Goal: Task Accomplishment & Management: Manage account settings

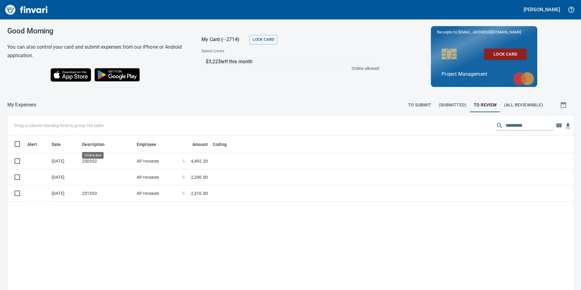
scroll to position [218, 557]
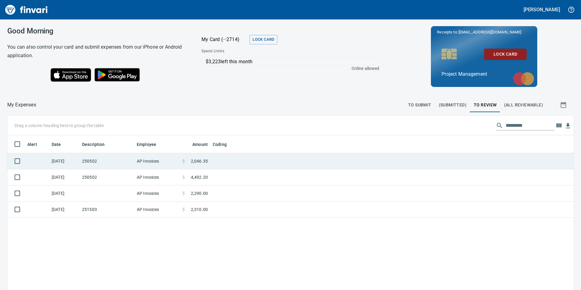
click at [188, 163] on span at bounding box center [188, 161] width 6 height 6
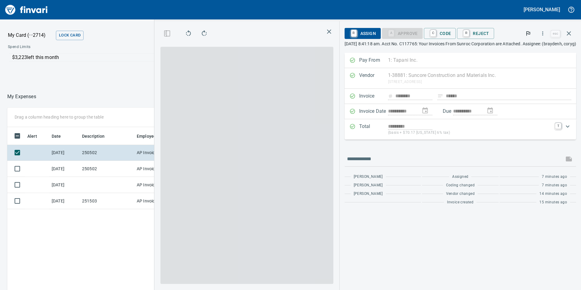
scroll to position [218, 405]
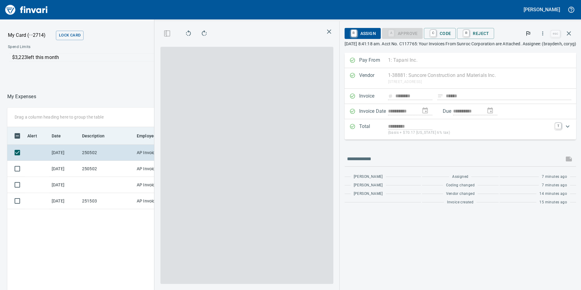
click at [569, 35] on icon "button" at bounding box center [568, 33] width 4 height 4
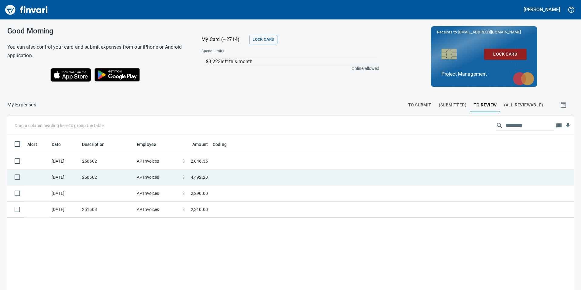
click at [194, 176] on span "4,492.20" at bounding box center [199, 177] width 17 height 6
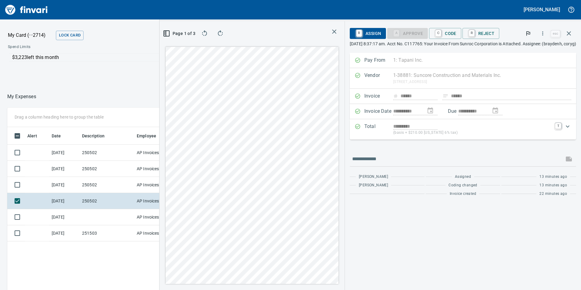
scroll to position [218, 405]
click at [570, 33] on icon "button" at bounding box center [568, 33] width 7 height 7
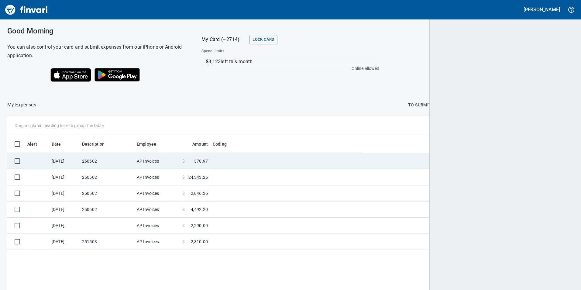
scroll to position [218, 556]
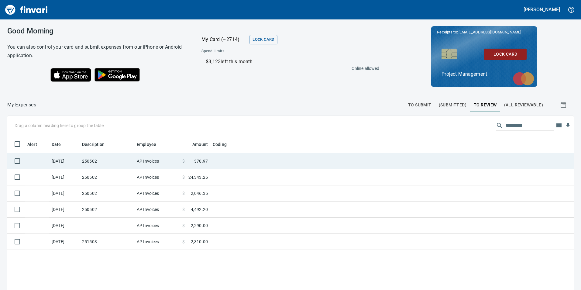
click at [218, 161] on td at bounding box center [286, 161] width 152 height 16
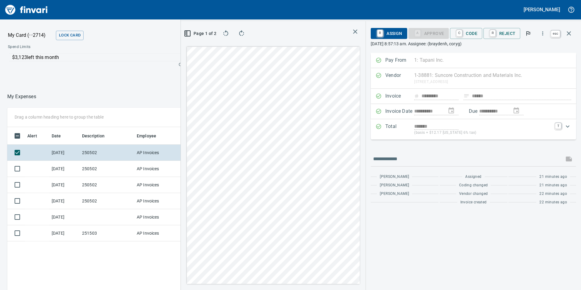
scroll to position [218, 405]
click at [567, 31] on icon "button" at bounding box center [568, 33] width 7 height 7
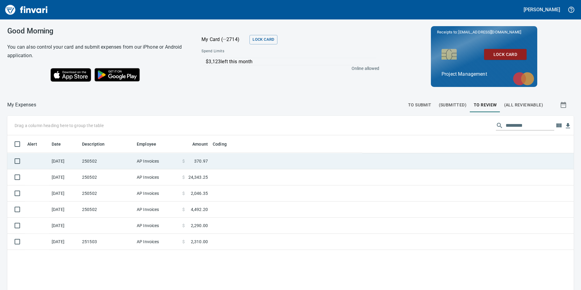
scroll to position [1, 1]
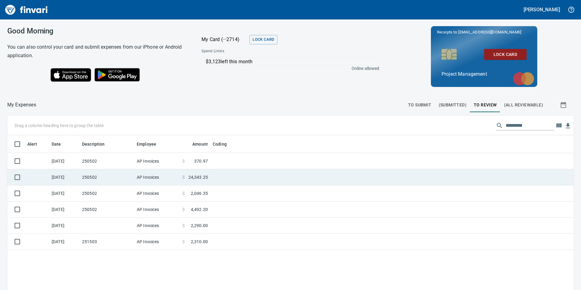
click at [212, 175] on td at bounding box center [286, 177] width 152 height 16
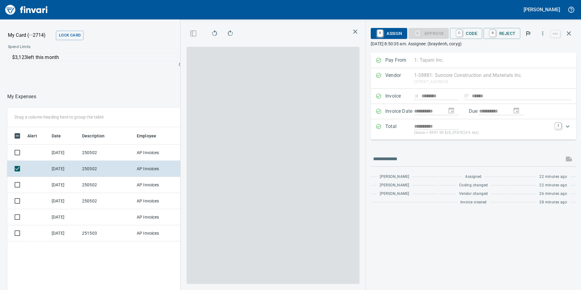
scroll to position [218, 405]
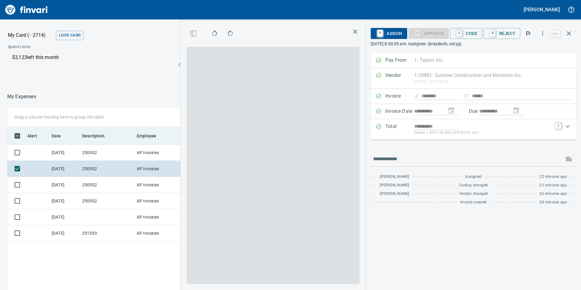
click at [569, 33] on icon "button" at bounding box center [568, 33] width 7 height 7
click at [139, 145] on th "Employee" at bounding box center [157, 136] width 46 height 18
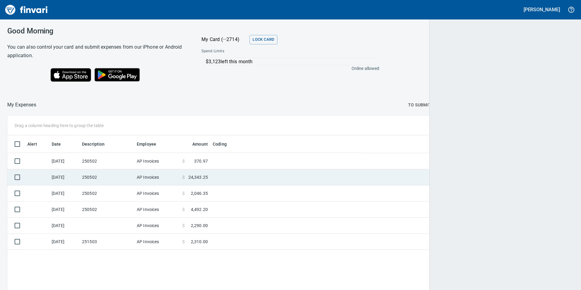
scroll to position [218, 557]
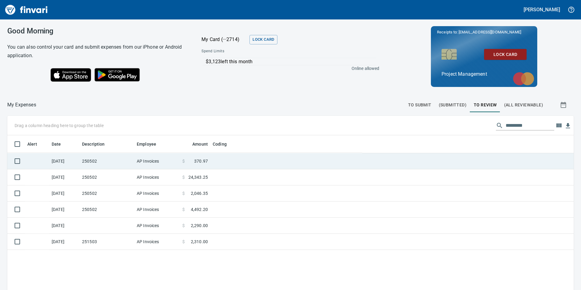
click at [202, 162] on span "370.97" at bounding box center [201, 161] width 14 height 6
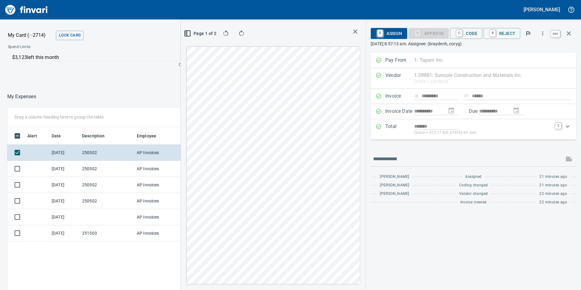
scroll to position [218, 405]
click at [567, 28] on button "button" at bounding box center [568, 33] width 15 height 15
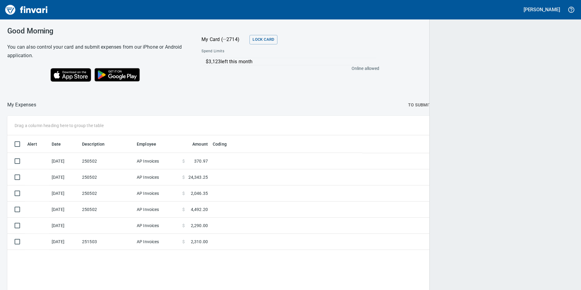
scroll to position [1, 1]
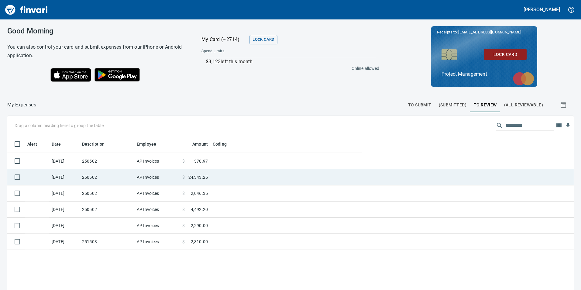
click at [200, 177] on span "24,343.25" at bounding box center [197, 177] width 19 height 6
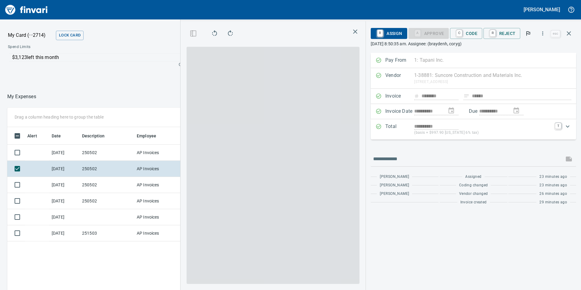
scroll to position [218, 405]
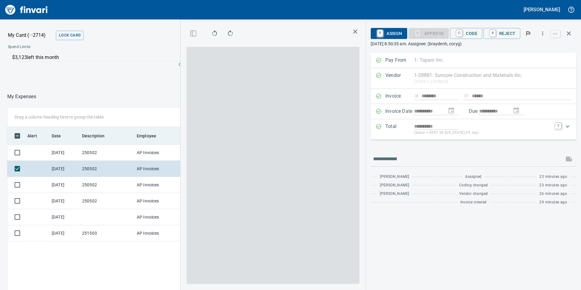
click at [569, 34] on icon "button" at bounding box center [568, 33] width 4 height 4
click at [569, 34] on div "**********" at bounding box center [380, 145] width 400 height 290
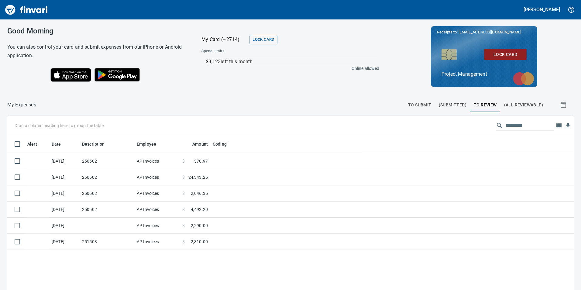
scroll to position [218, 553]
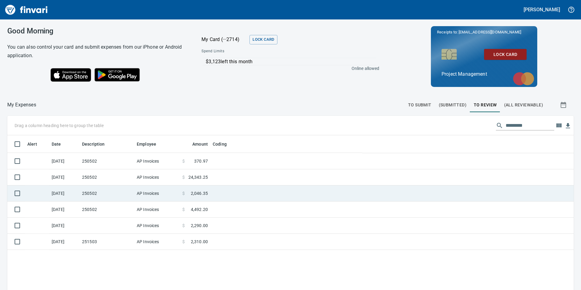
click at [215, 191] on td at bounding box center [286, 193] width 152 height 16
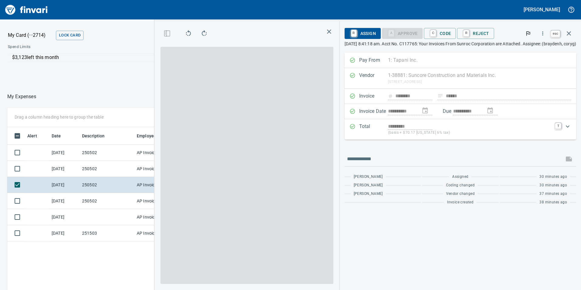
scroll to position [218, 405]
click at [568, 32] on icon "button" at bounding box center [568, 33] width 4 height 4
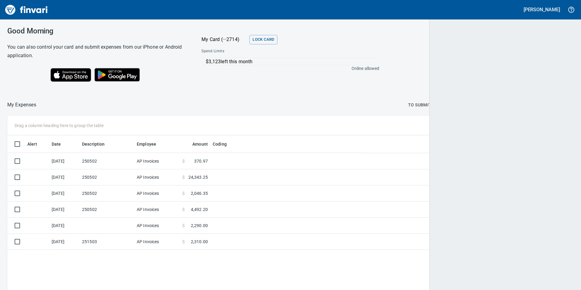
scroll to position [218, 556]
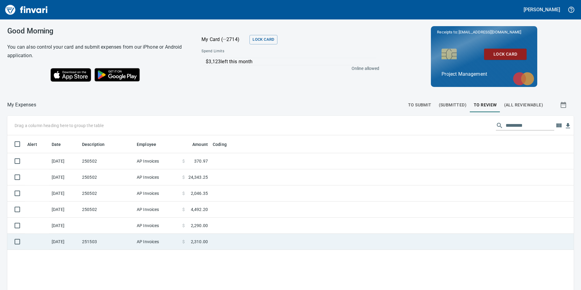
click at [197, 243] on span "2,310.00" at bounding box center [199, 241] width 17 height 6
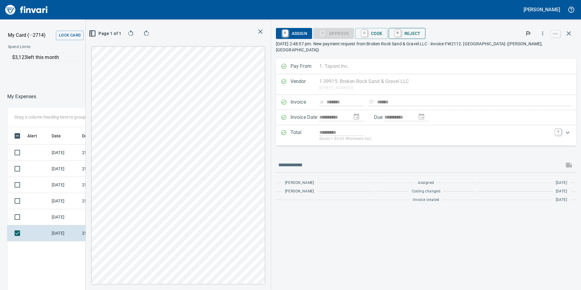
scroll to position [218, 405]
click at [382, 35] on span "C Code" at bounding box center [371, 33] width 22 height 10
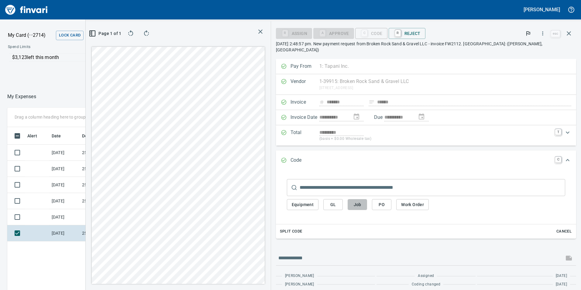
click at [362, 201] on span "Job" at bounding box center [357, 205] width 10 height 8
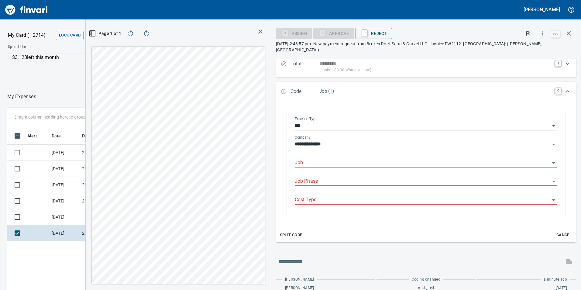
scroll to position [71, 0]
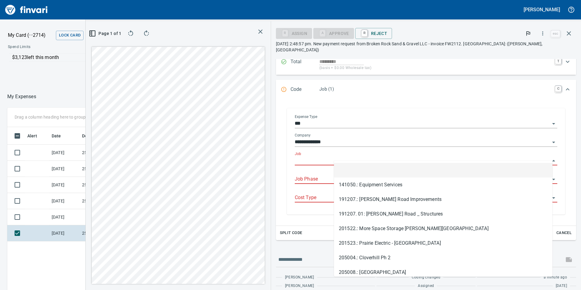
click at [351, 156] on input "Job" at bounding box center [422, 160] width 255 height 9
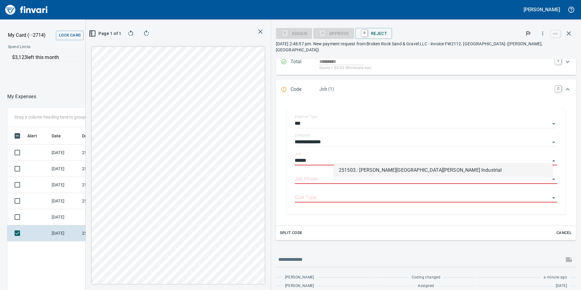
scroll to position [218, 405]
click at [381, 165] on li "251503.: Sudler - West Gowen Industrial" at bounding box center [443, 170] width 218 height 15
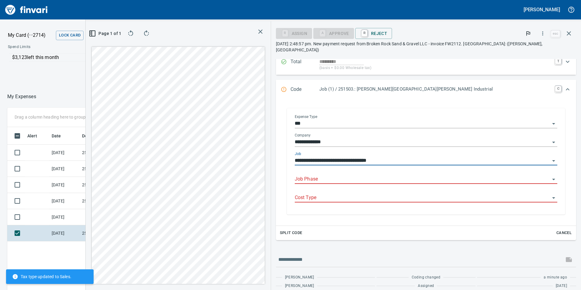
type input "**********"
click at [367, 175] on input "Job Phase" at bounding box center [422, 179] width 255 height 9
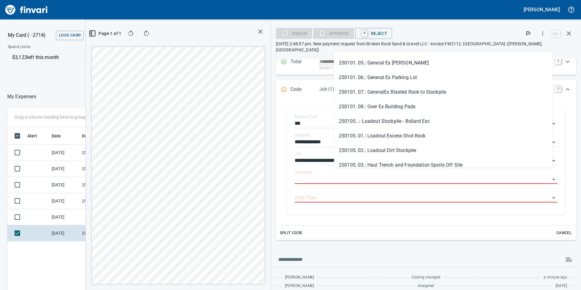
scroll to position [959, 0]
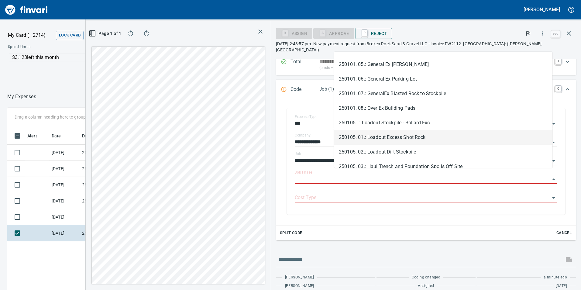
click at [392, 137] on li "250105. 01.: Loadout Excess Shot Rock" at bounding box center [443, 137] width 218 height 15
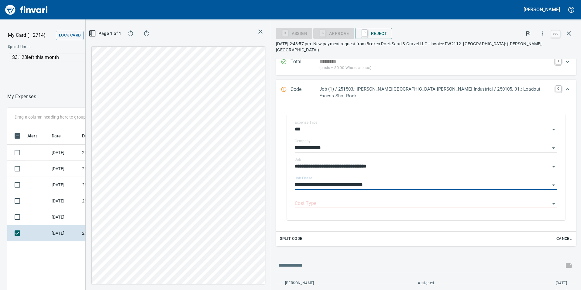
type input "**********"
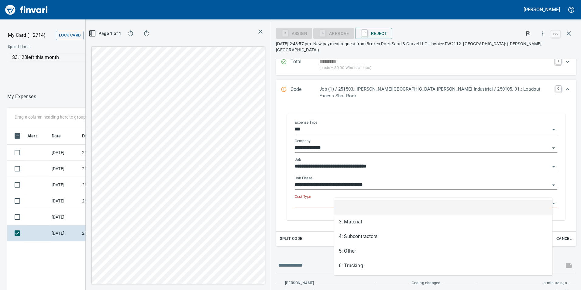
click at [363, 199] on input "Cost Type" at bounding box center [422, 203] width 255 height 9
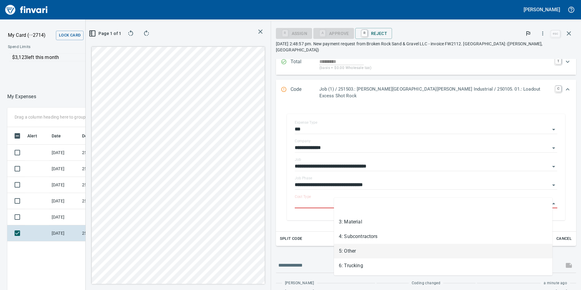
click at [355, 250] on li "5: Other" at bounding box center [443, 251] width 218 height 15
type input "********"
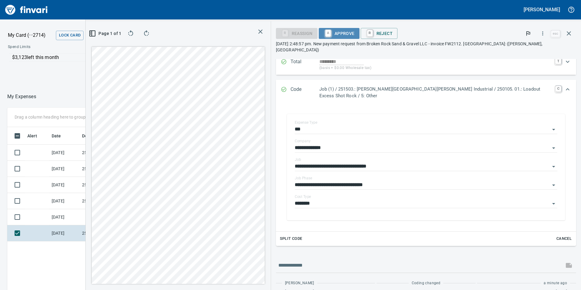
click at [354, 34] on span "A Approve" at bounding box center [338, 33] width 31 height 10
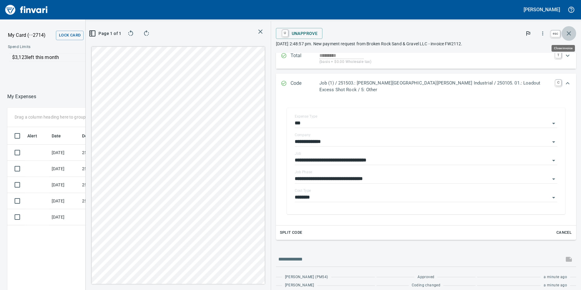
click at [570, 32] on icon "button" at bounding box center [568, 33] width 7 height 7
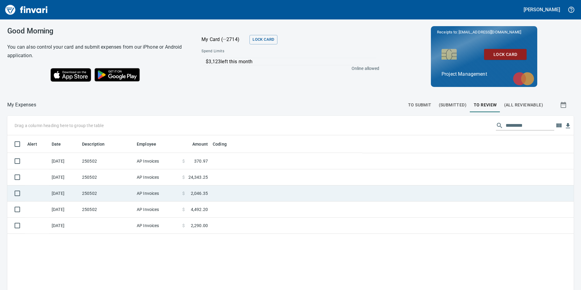
scroll to position [218, 556]
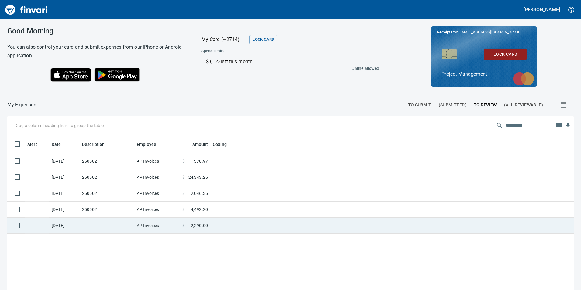
click at [208, 224] on td "$ 2,290.00" at bounding box center [195, 225] width 30 height 16
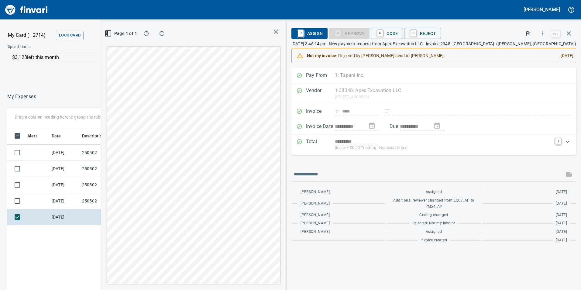
scroll to position [218, 405]
click at [398, 34] on span "C Code" at bounding box center [386, 33] width 22 height 10
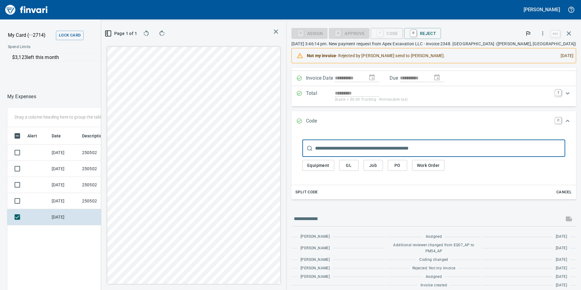
scroll to position [54, 0]
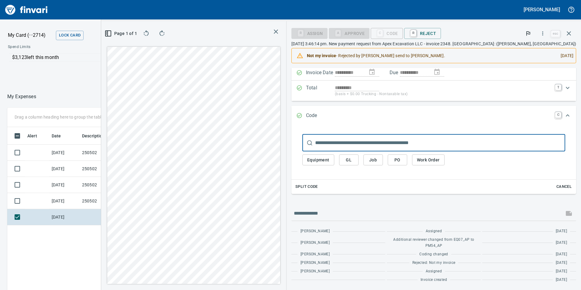
click at [318, 188] on span "Split Code" at bounding box center [306, 186] width 22 height 7
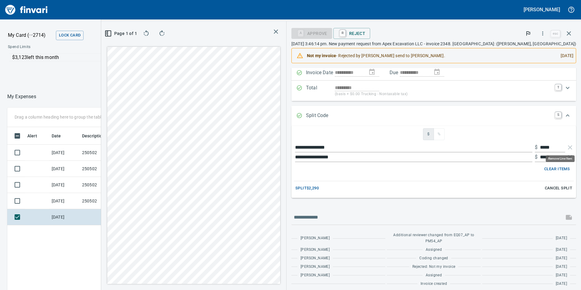
scroll to position [218, 405]
click at [566, 158] on icon "button" at bounding box center [569, 156] width 7 height 7
click at [549, 158] on input "text" at bounding box center [552, 157] width 25 height 10
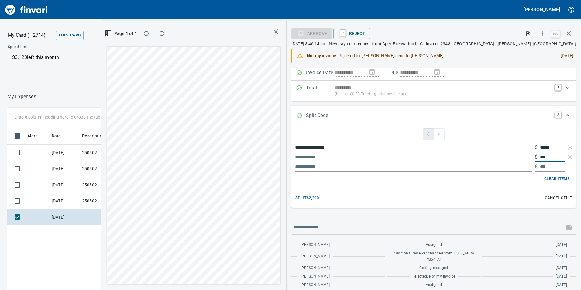
type input "***"
drag, startPoint x: 550, startPoint y: 146, endPoint x: 539, endPoint y: 147, distance: 10.3
click at [540, 147] on input "*****" at bounding box center [552, 147] width 25 height 10
type input "**"
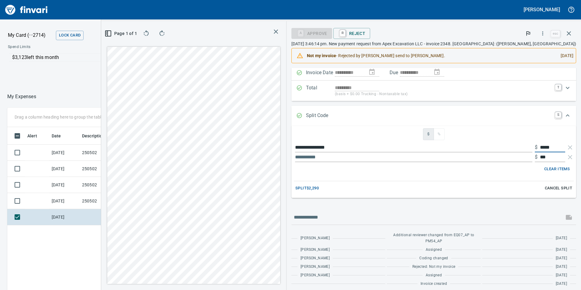
type input "*****"
drag, startPoint x: 465, startPoint y: 178, endPoint x: 462, endPoint y: 176, distance: 3.7
click at [465, 177] on div "**********" at bounding box center [433, 162] width 284 height 72
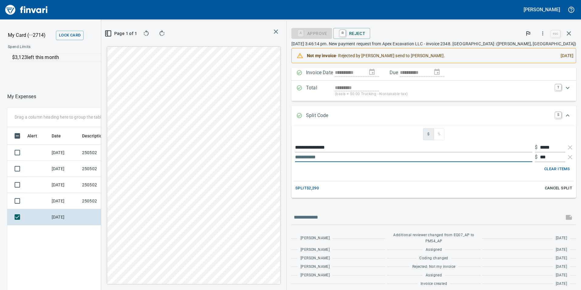
click at [360, 158] on input "text" at bounding box center [413, 157] width 237 height 10
type input "**********"
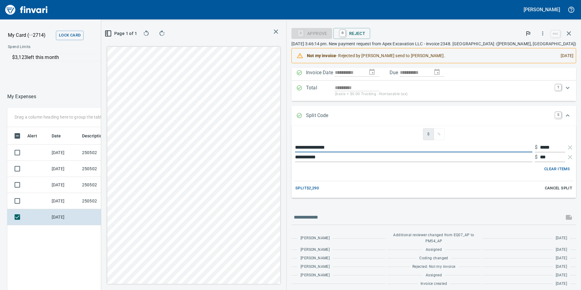
click at [392, 148] on input "**********" at bounding box center [413, 147] width 237 height 10
click at [319, 189] on span "Split $2,290" at bounding box center [306, 188] width 23 height 7
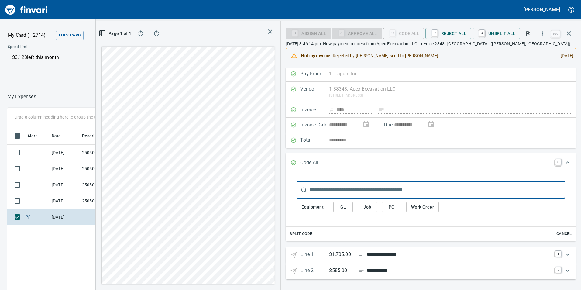
scroll to position [2, 0]
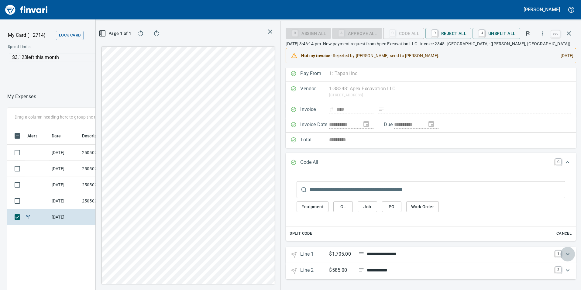
click at [565, 255] on icon "Expand" at bounding box center [567, 254] width 4 height 2
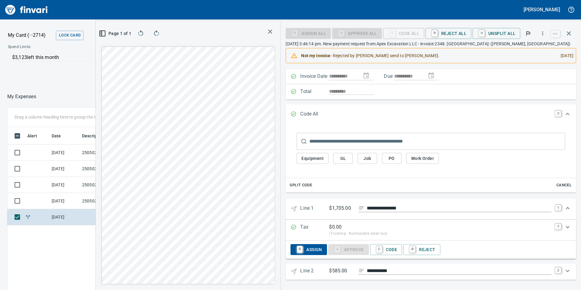
scroll to position [51, 0]
click at [395, 250] on span "C Code" at bounding box center [386, 249] width 22 height 10
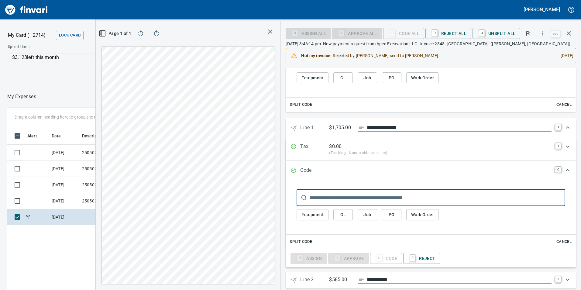
scroll to position [140, 0]
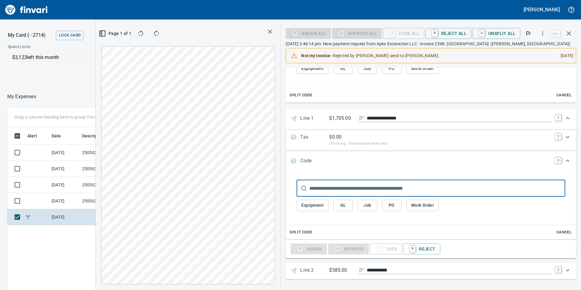
click at [369, 209] on span "Job" at bounding box center [367, 205] width 10 height 8
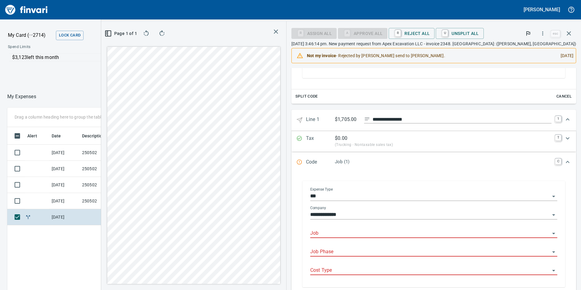
scroll to position [261, 0]
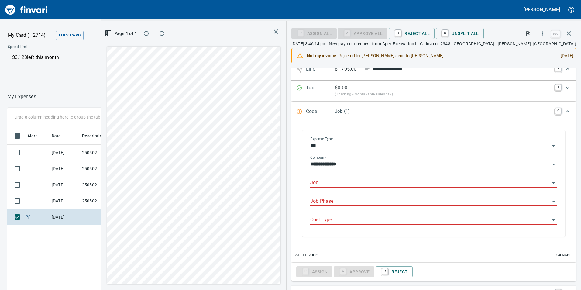
click at [362, 183] on input "Job" at bounding box center [430, 183] width 240 height 9
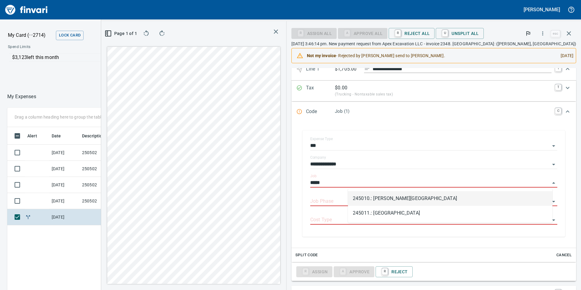
type input "******"
click at [414, 198] on li "245010.: Mayfield Springs Subdivision" at bounding box center [450, 198] width 204 height 15
type input "**********"
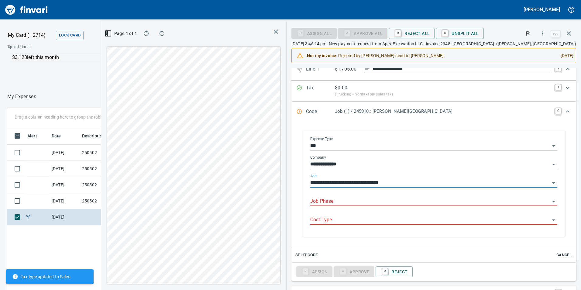
type input "**********"
click at [394, 201] on input "Job Phase" at bounding box center [430, 201] width 240 height 9
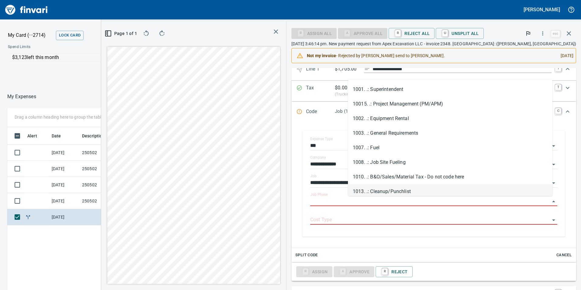
scroll to position [0, 0]
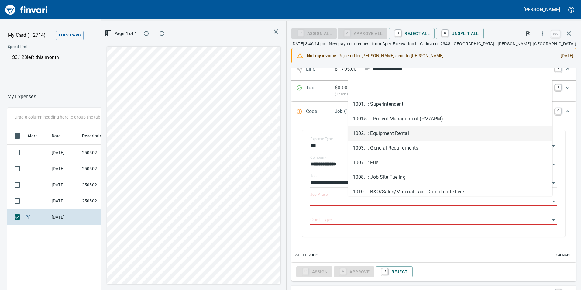
click at [384, 130] on li "1002. .: Equipment Rental" at bounding box center [450, 133] width 204 height 15
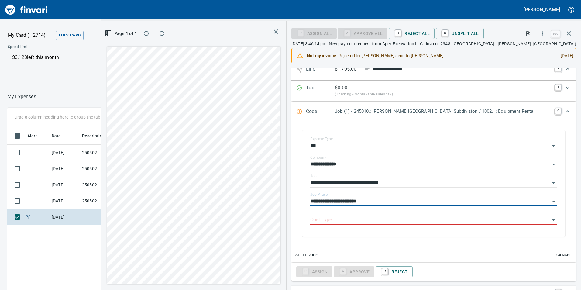
type input "**********"
click at [380, 220] on input "Cost Type" at bounding box center [430, 220] width 240 height 9
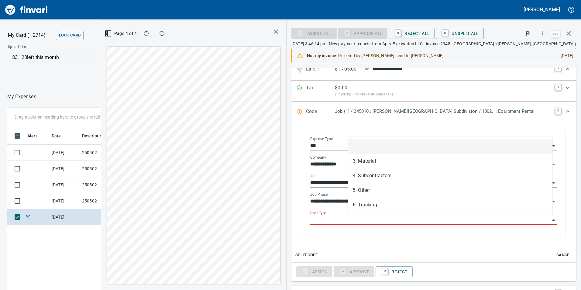
scroll to position [218, 405]
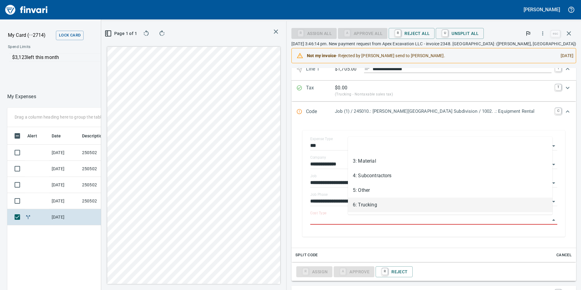
click at [369, 206] on li "6: Trucking" at bounding box center [450, 204] width 204 height 15
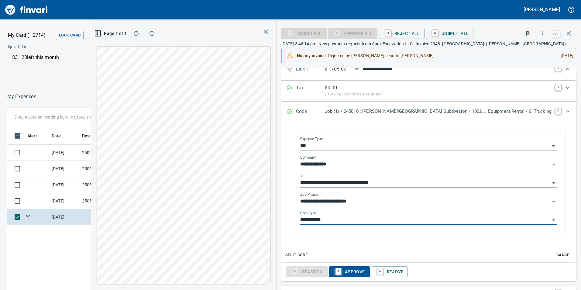
type input "**********"
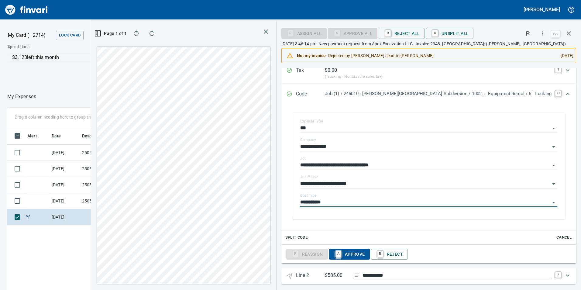
scroll to position [284, 0]
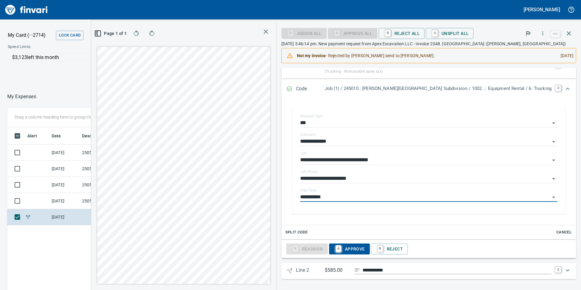
click at [564, 270] on icon "Expand" at bounding box center [567, 269] width 7 height 7
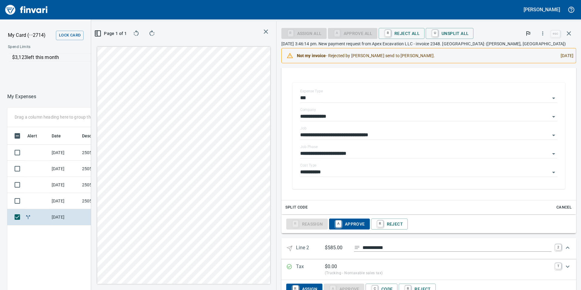
scroll to position [328, 0]
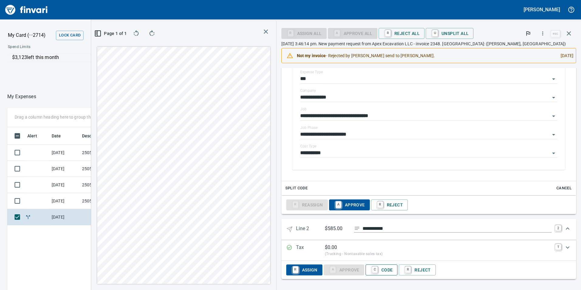
click at [393, 269] on span "C Code" at bounding box center [381, 269] width 22 height 10
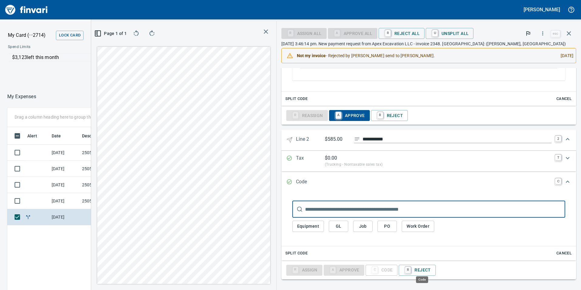
scroll to position [218, 405]
click at [367, 225] on span "Job" at bounding box center [363, 226] width 10 height 8
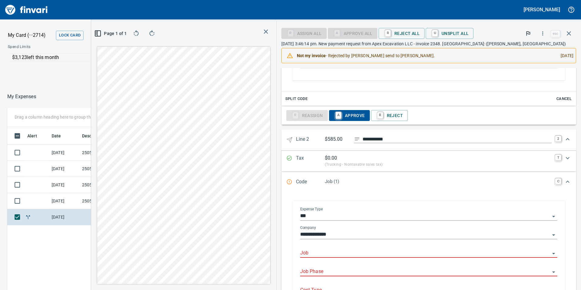
click at [360, 251] on input "Job" at bounding box center [425, 253] width 250 height 9
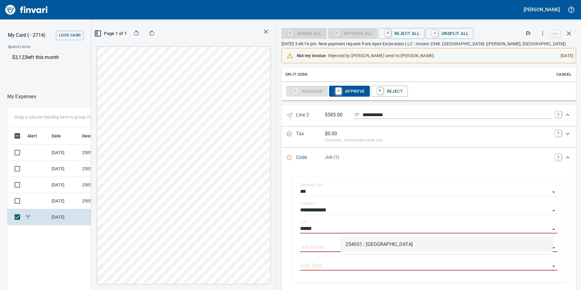
scroll to position [0, 0]
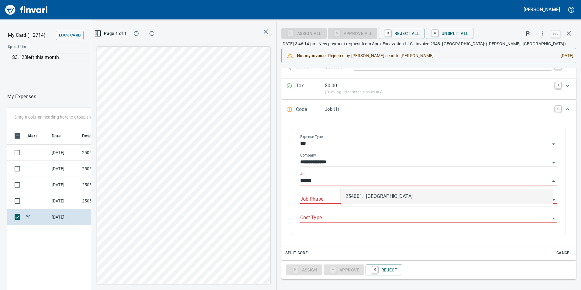
click at [390, 193] on li "254001.: 20th Street Reservoir" at bounding box center [446, 196] width 212 height 15
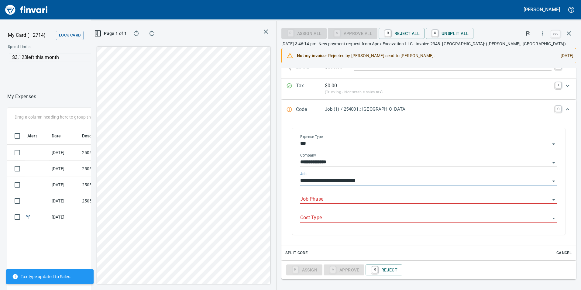
type input "**********"
click at [362, 200] on input "Job Phase" at bounding box center [425, 199] width 250 height 9
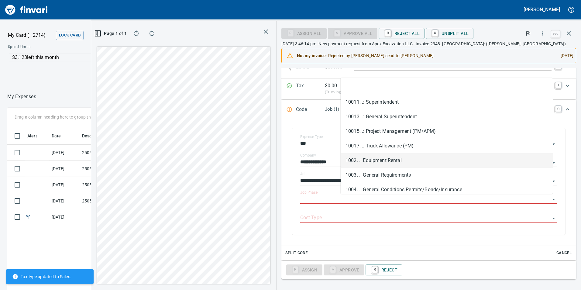
click at [387, 160] on li "1002. .: Equipment Rental" at bounding box center [446, 160] width 212 height 15
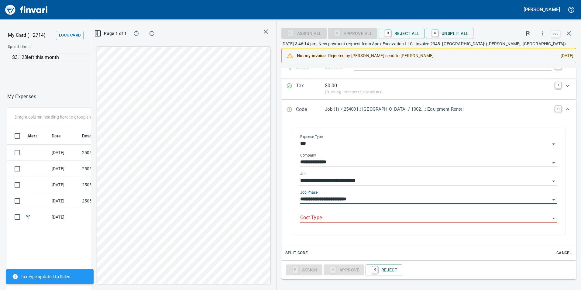
type input "**********"
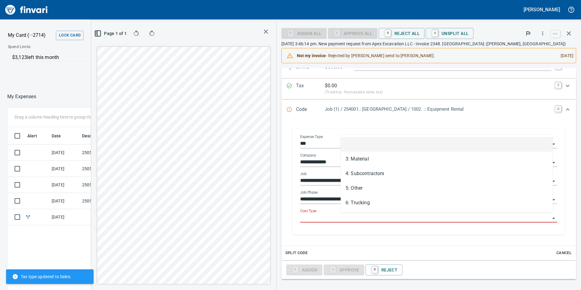
click at [363, 216] on input "Cost Type" at bounding box center [425, 217] width 250 height 9
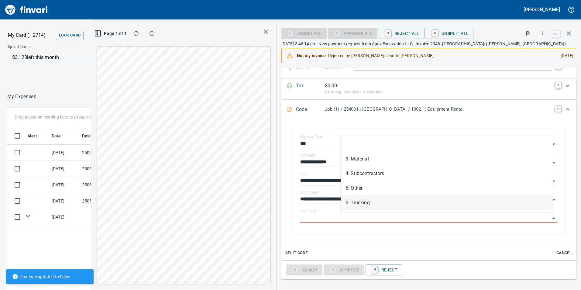
click at [363, 199] on li "6: Trucking" at bounding box center [446, 202] width 212 height 15
type input "**********"
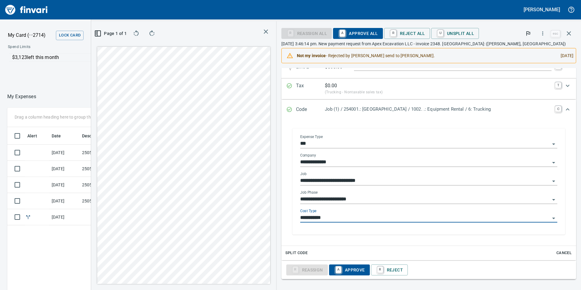
click at [551, 201] on icon "Open" at bounding box center [553, 199] width 7 height 7
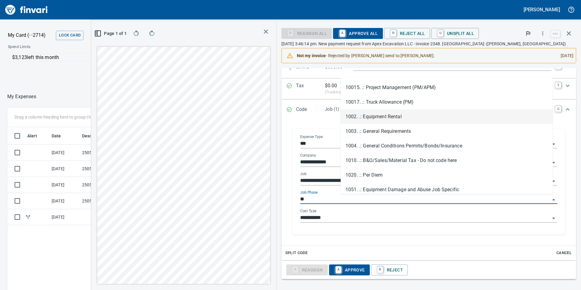
scroll to position [218, 405]
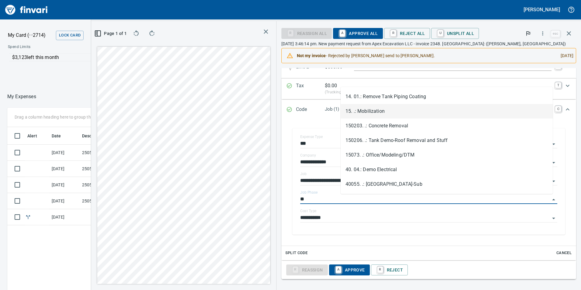
click at [379, 110] on li "15. .: Mobilization" at bounding box center [446, 111] width 212 height 15
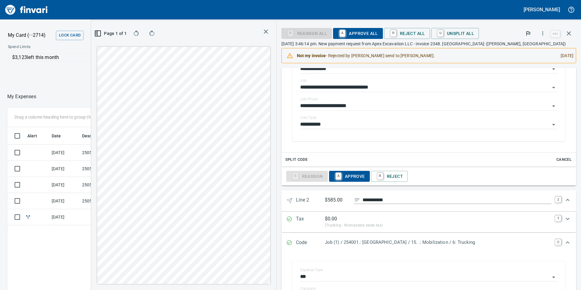
scroll to position [338, 0]
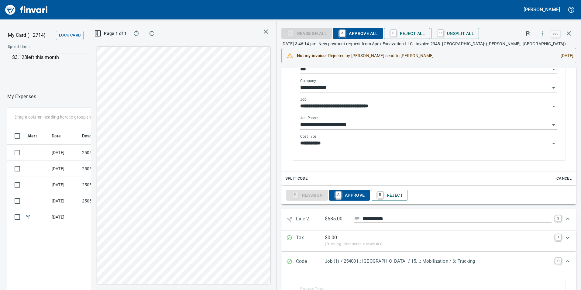
type input "**********"
click at [393, 124] on input "**********" at bounding box center [425, 125] width 250 height 9
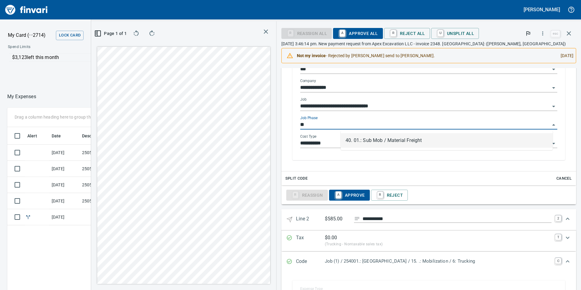
scroll to position [218, 405]
type input "*"
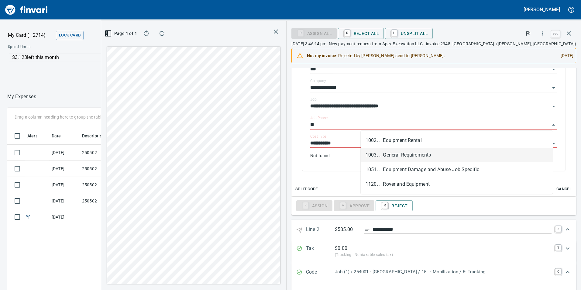
type input "*"
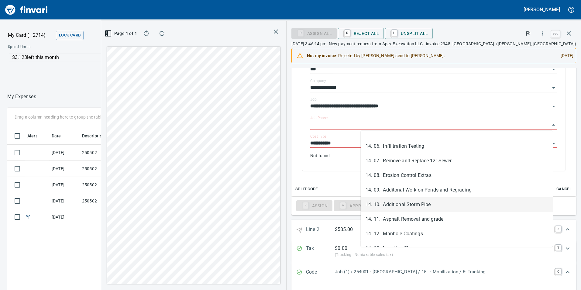
scroll to position [364, 0]
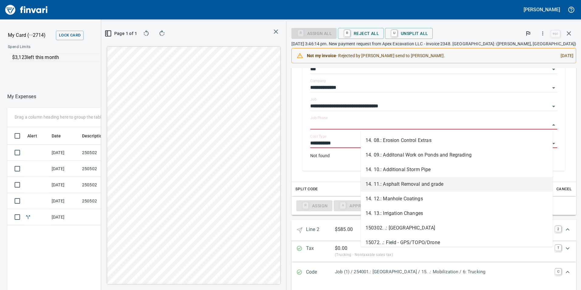
click at [393, 183] on li "14. 11.: Asphalt Removal and grade" at bounding box center [456, 184] width 192 height 15
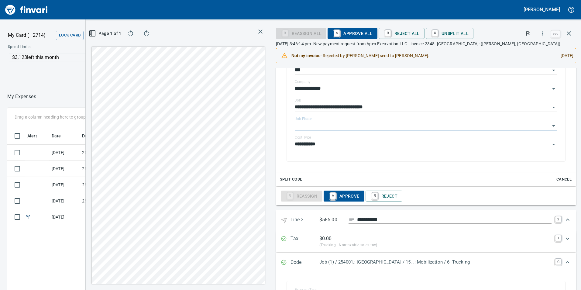
type input "**********"
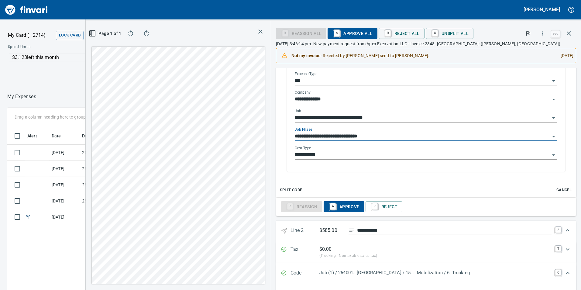
click at [550, 133] on icon "Open" at bounding box center [553, 136] width 7 height 7
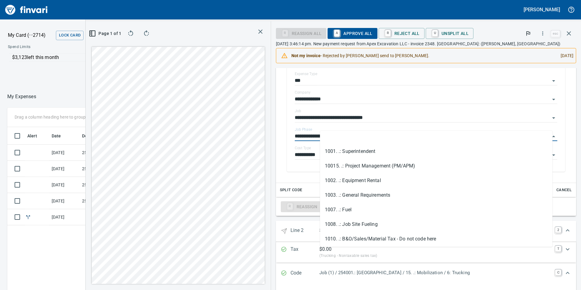
scroll to position [0, 0]
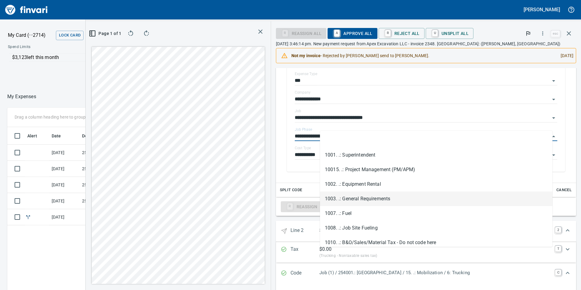
click at [364, 197] on li "1003. .: General Requirements" at bounding box center [436, 198] width 232 height 15
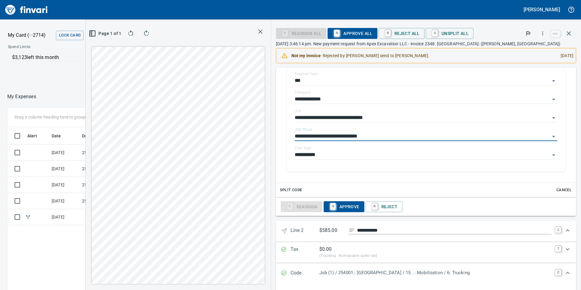
type input "**********"
click at [359, 201] on span "A Approve" at bounding box center [343, 206] width 31 height 10
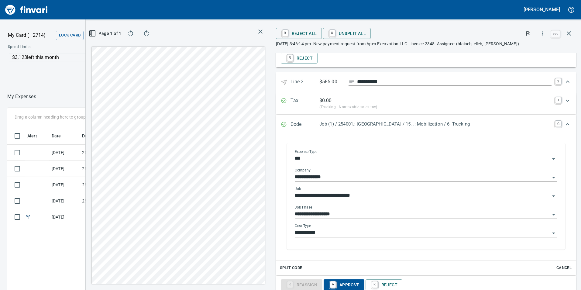
scroll to position [475, 0]
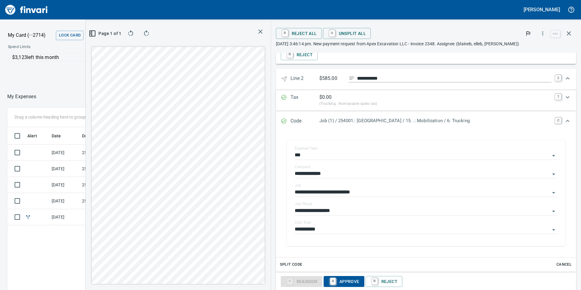
click at [359, 276] on span "A Approve" at bounding box center [343, 281] width 31 height 10
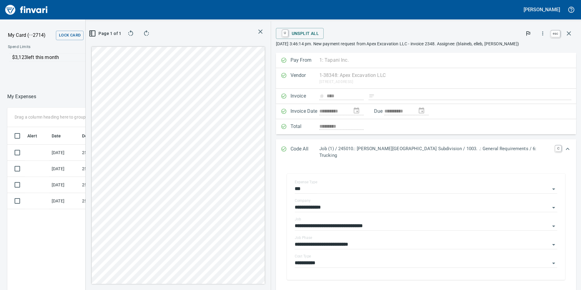
scroll to position [218, 405]
click at [569, 33] on icon "button" at bounding box center [568, 33] width 7 height 7
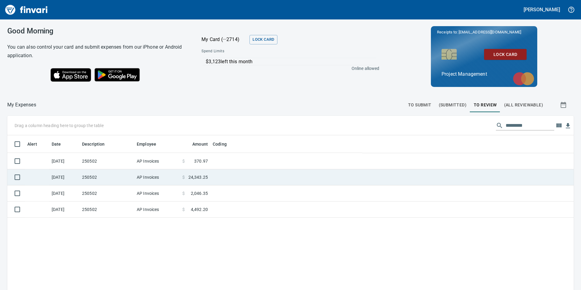
scroll to position [218, 557]
click at [212, 177] on td at bounding box center [286, 177] width 152 height 16
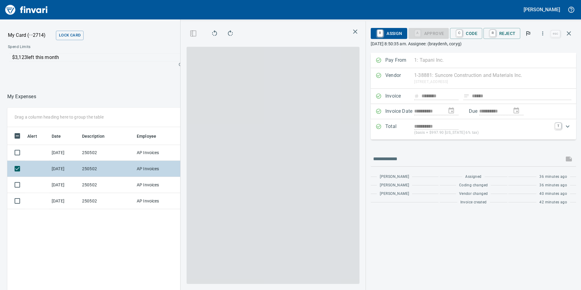
scroll to position [218, 405]
click at [567, 34] on icon "button" at bounding box center [568, 33] width 7 height 7
click at [567, 34] on div "**********" at bounding box center [380, 145] width 400 height 290
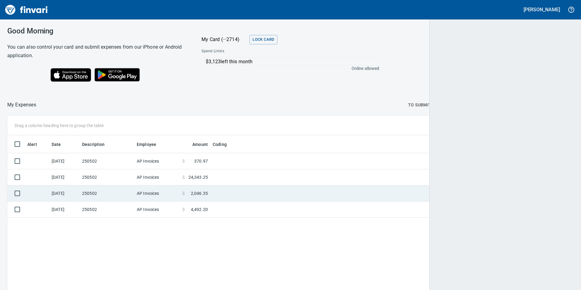
click at [203, 191] on span "2,046.35" at bounding box center [199, 193] width 17 height 6
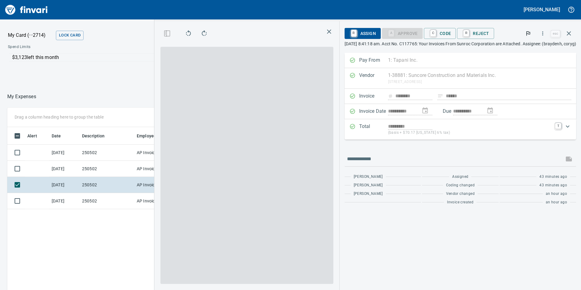
scroll to position [218, 405]
click at [568, 31] on icon "button" at bounding box center [568, 33] width 7 height 7
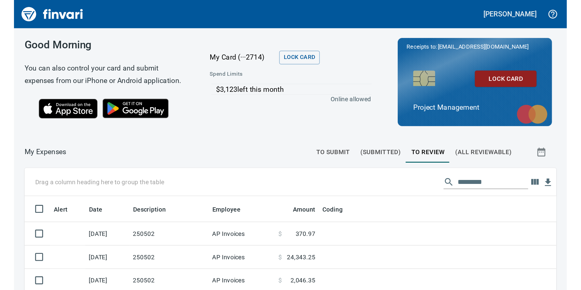
scroll to position [218, 557]
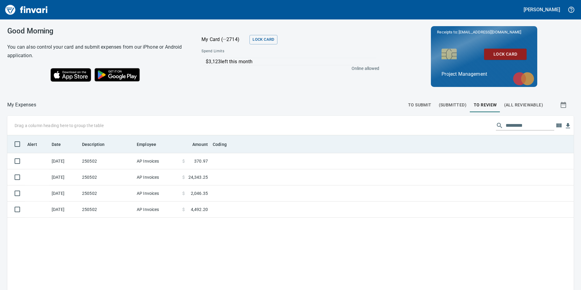
drag, startPoint x: 269, startPoint y: 97, endPoint x: 305, endPoint y: 145, distance: 60.2
click at [305, 145] on div "Good Morning You can also control your card and submit expenses from our iPhone…" at bounding box center [290, 154] width 581 height 270
